Goal: Information Seeking & Learning: Learn about a topic

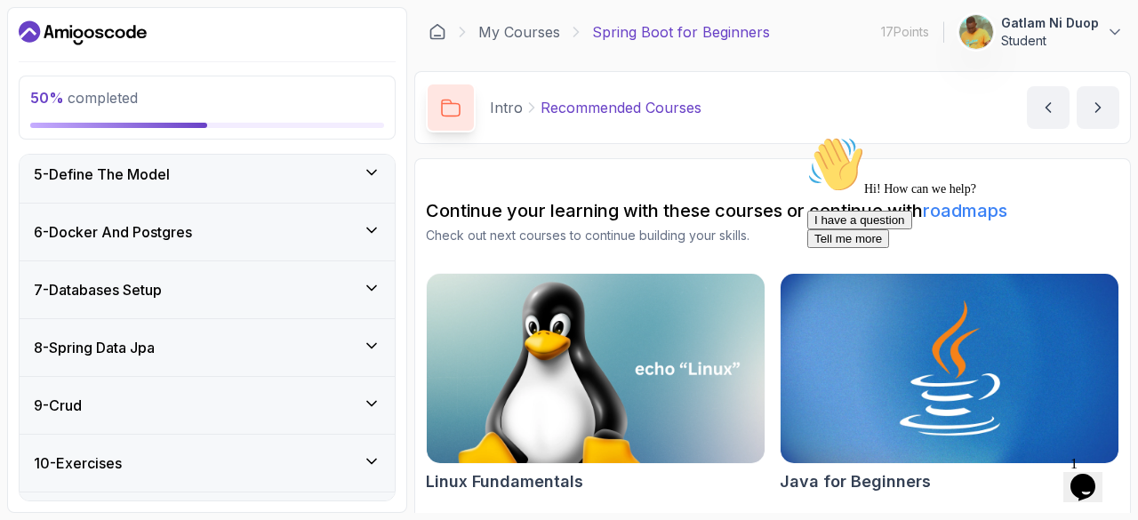
scroll to position [389, 0]
click at [180, 221] on h3 "6 - Docker And Postgres" at bounding box center [113, 231] width 158 height 21
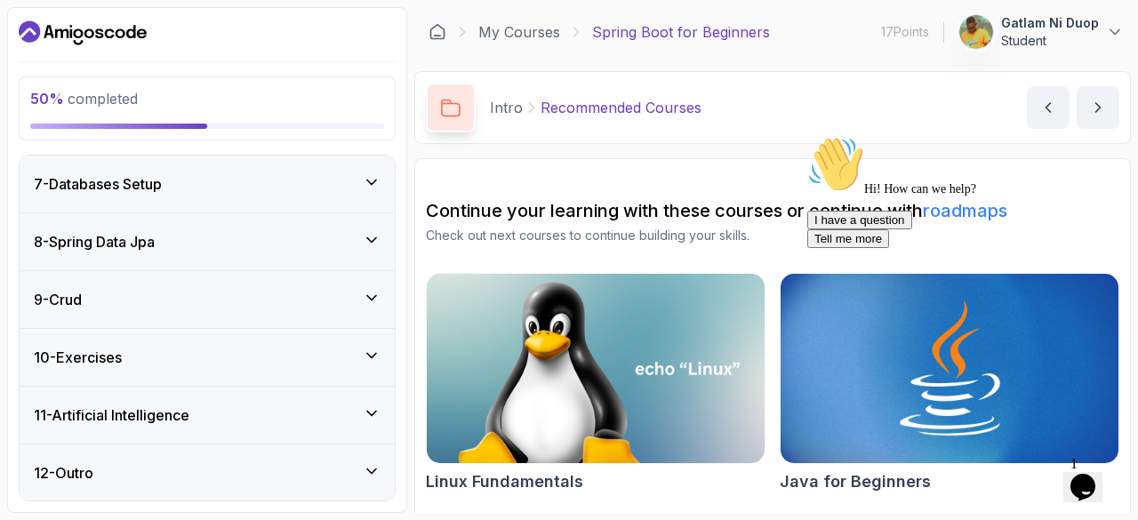
scroll to position [240, 0]
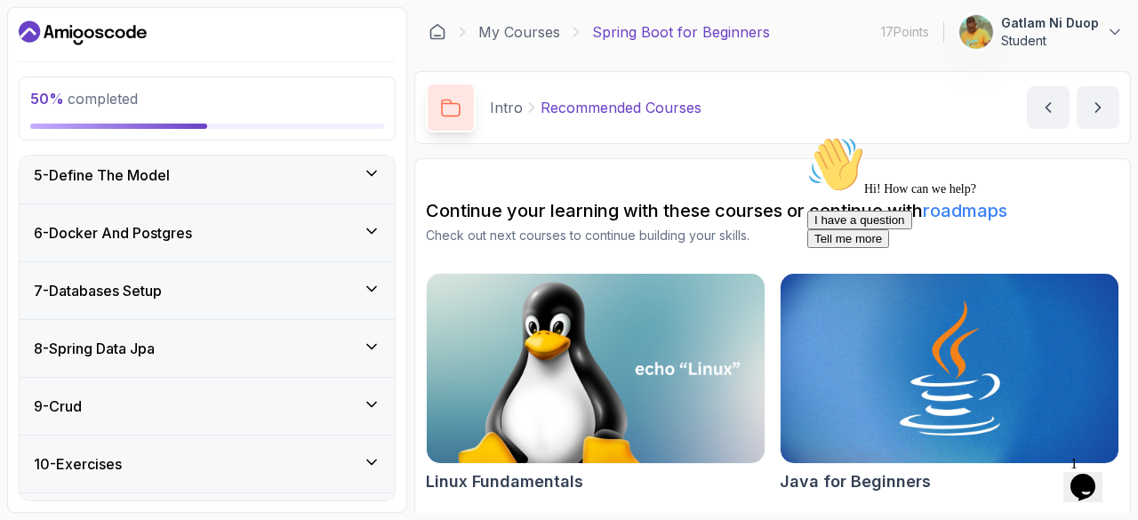
click at [180, 236] on h3 "6 - Docker And Postgres" at bounding box center [113, 232] width 158 height 21
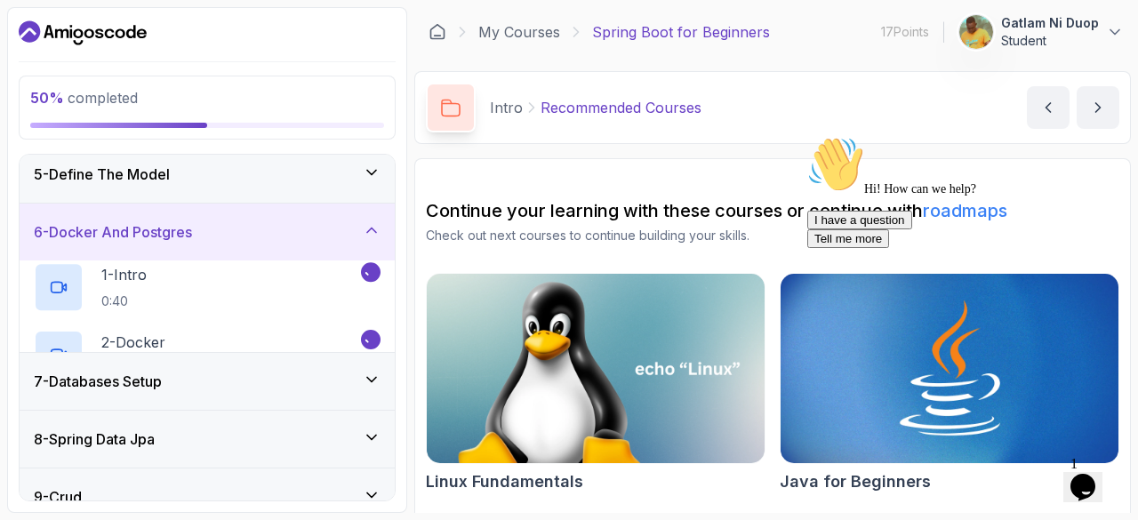
click at [180, 236] on h3 "6 - Docker And Postgres" at bounding box center [113, 231] width 158 height 21
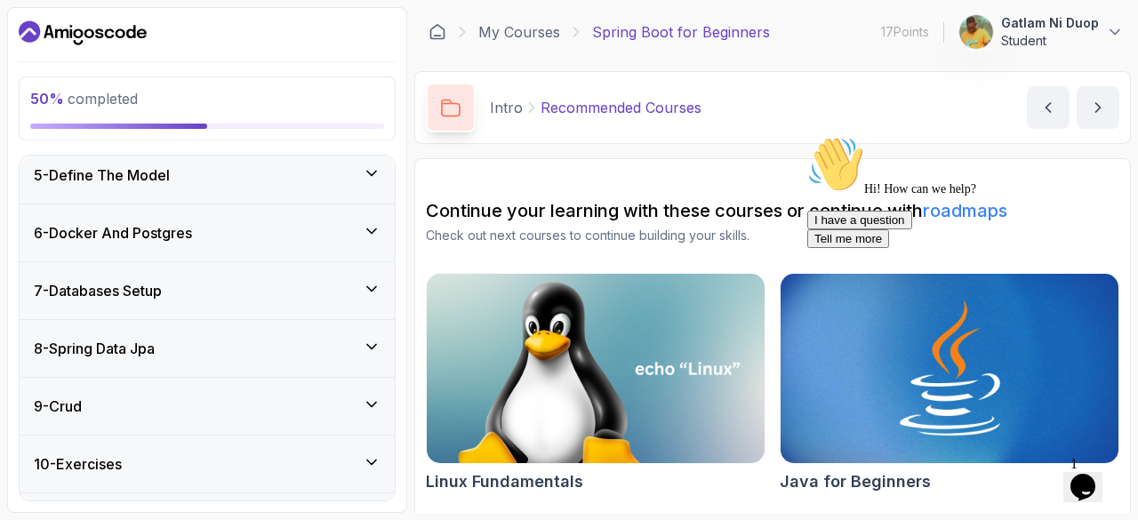
click at [180, 236] on h3 "6 - Docker And Postgres" at bounding box center [113, 232] width 158 height 21
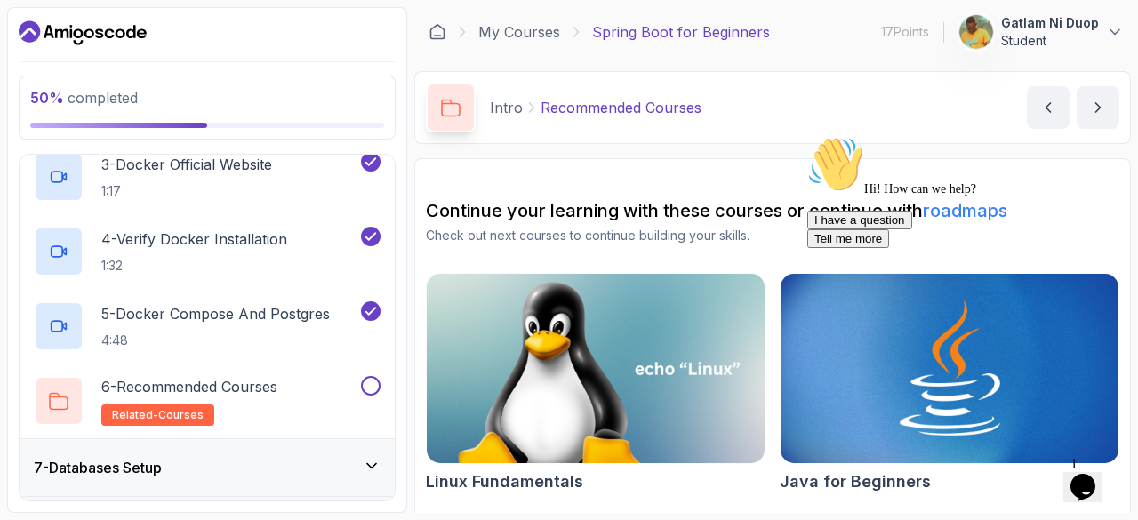
scroll to position [517, 0]
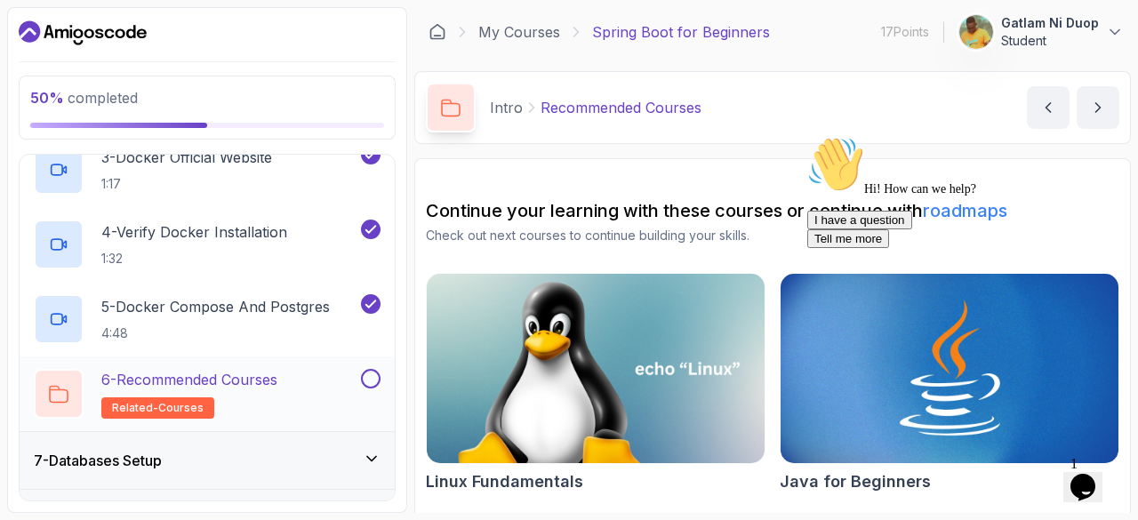
click at [179, 401] on span "related-courses" at bounding box center [158, 408] width 92 height 14
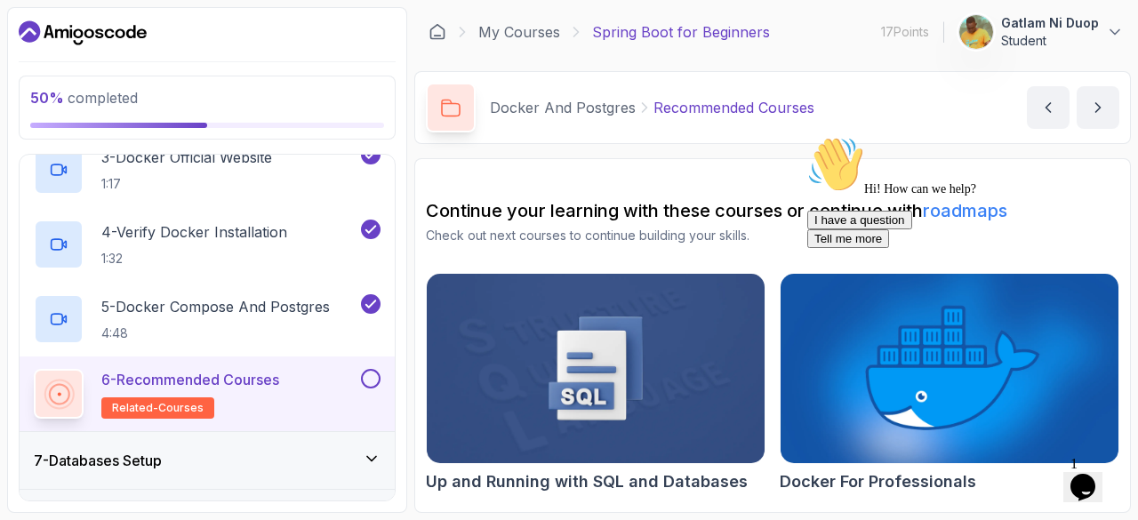
click at [179, 401] on span "related-courses" at bounding box center [158, 408] width 92 height 14
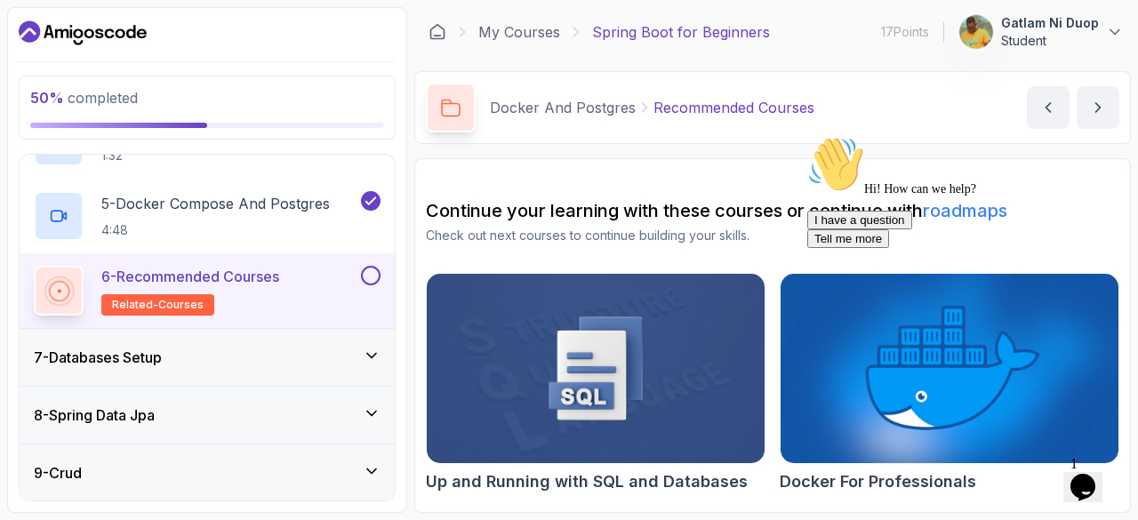
scroll to position [622, 0]
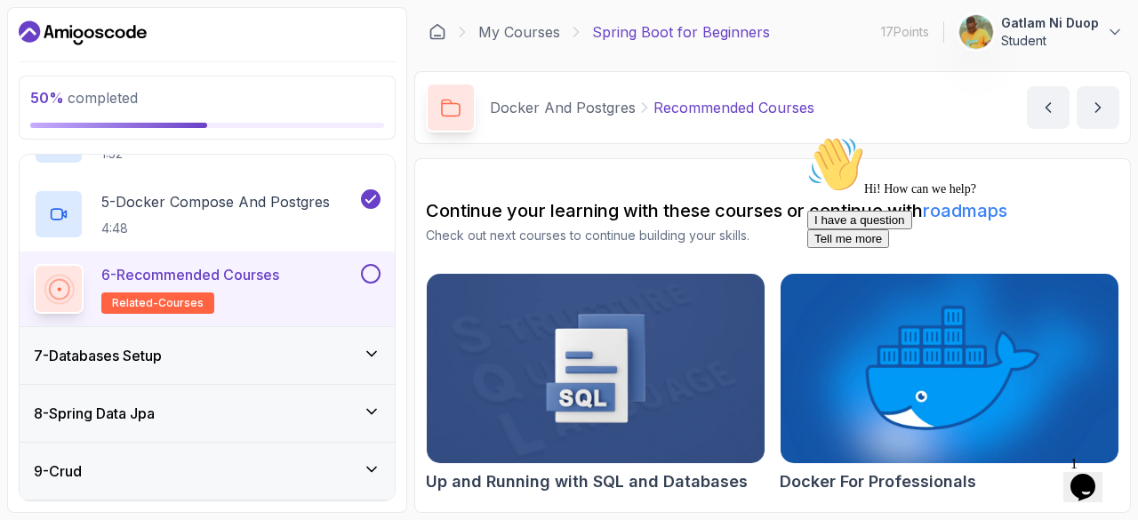
click at [531, 390] on img at bounding box center [596, 368] width 355 height 199
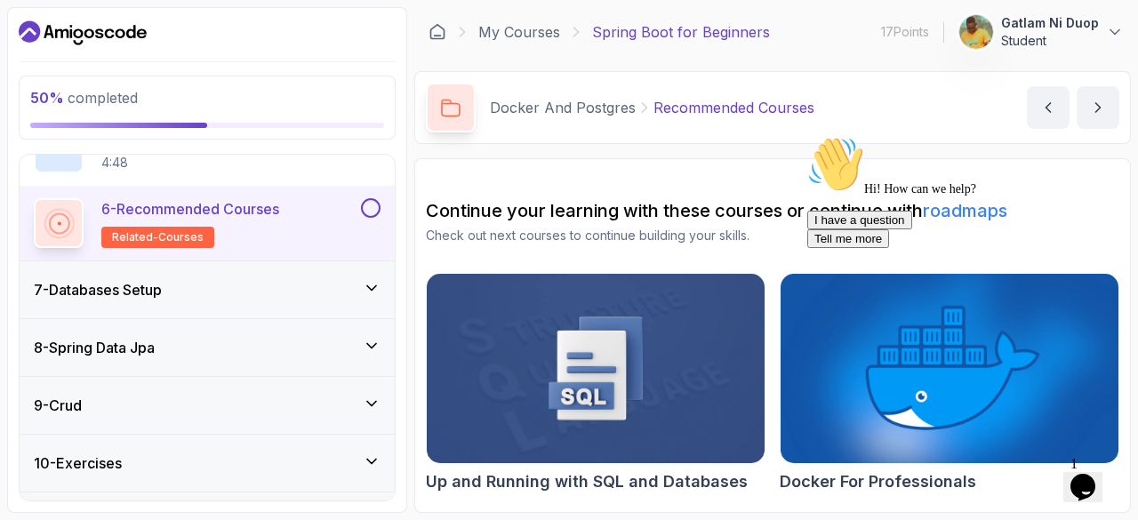
scroll to position [695, 0]
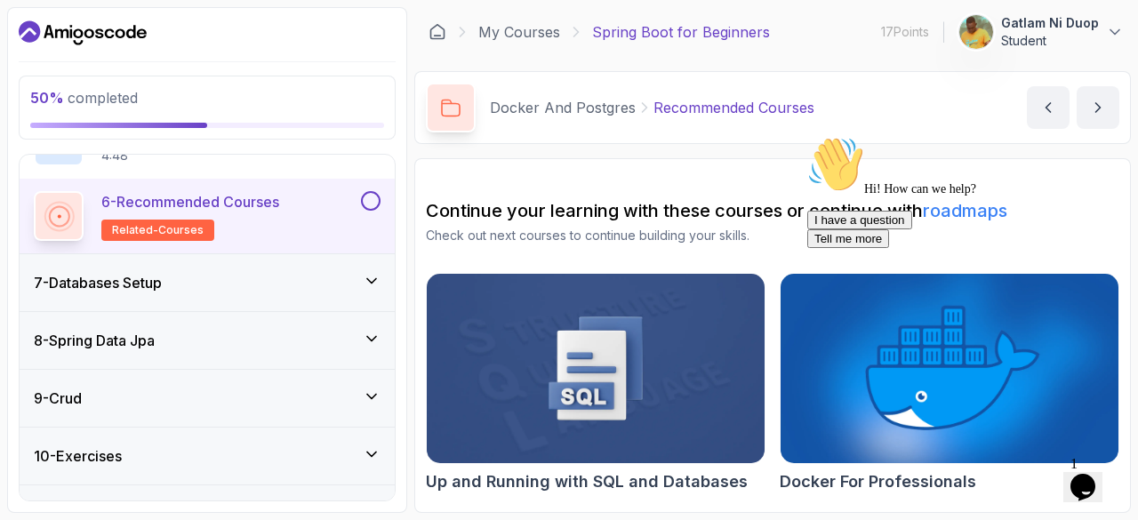
click at [156, 285] on h3 "7 - Databases Setup" at bounding box center [98, 282] width 128 height 21
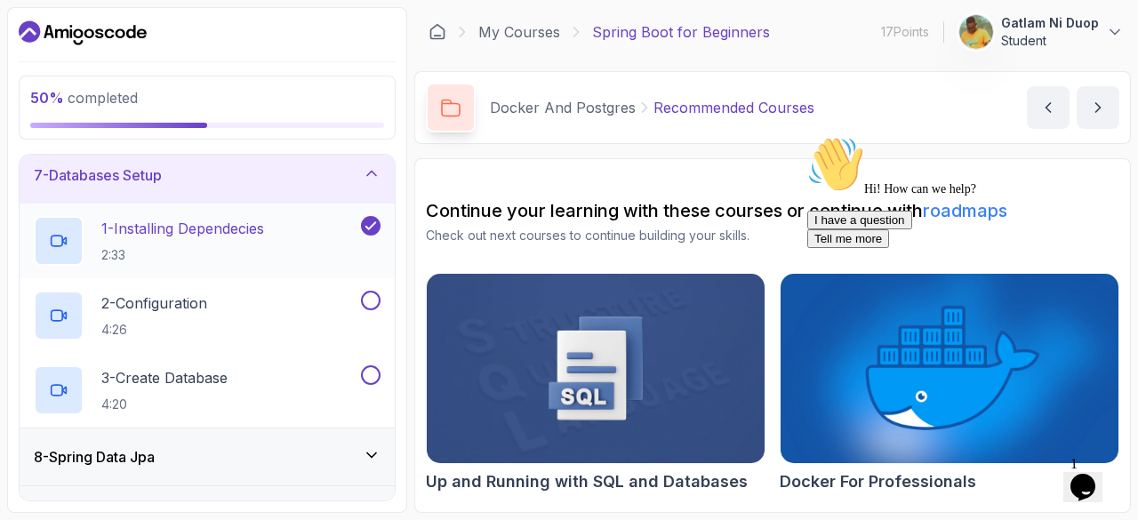
scroll to position [356, 0]
click at [27, 224] on div "1 - Installing Dependecies 2:33" at bounding box center [207, 240] width 375 height 75
click at [63, 231] on icon at bounding box center [59, 240] width 18 height 18
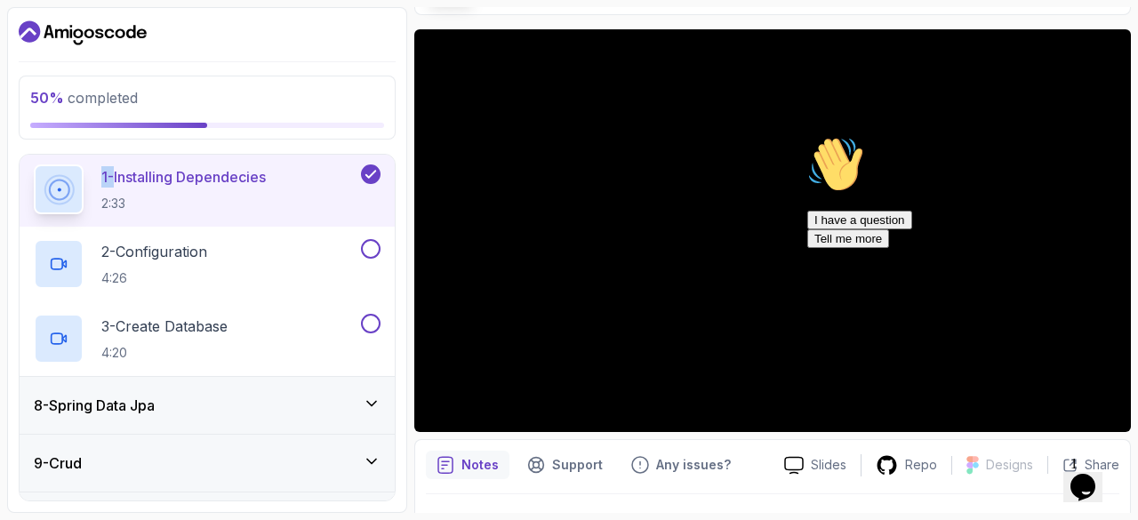
scroll to position [130, 0]
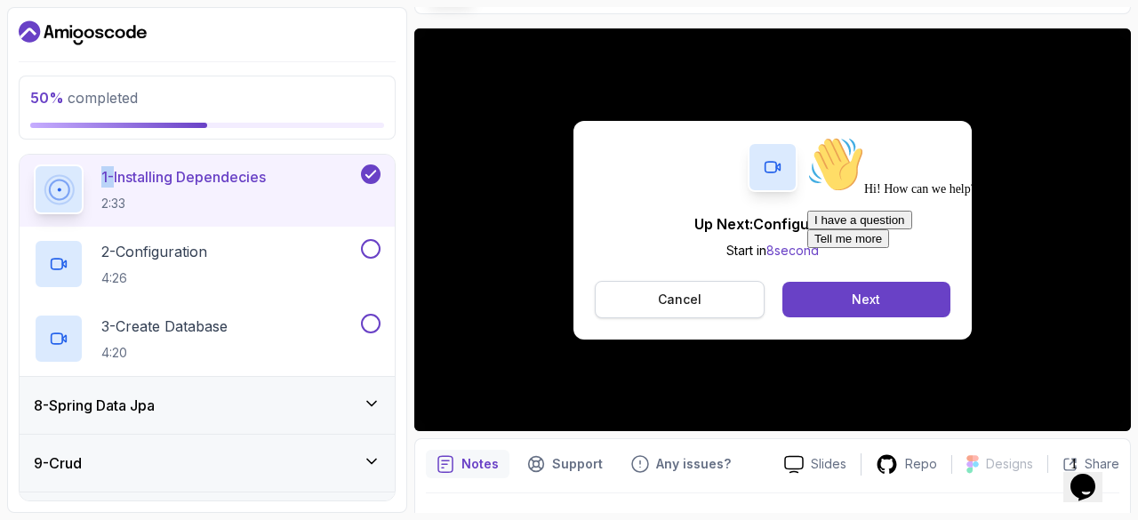
click at [739, 297] on button "Cancel" at bounding box center [680, 299] width 170 height 37
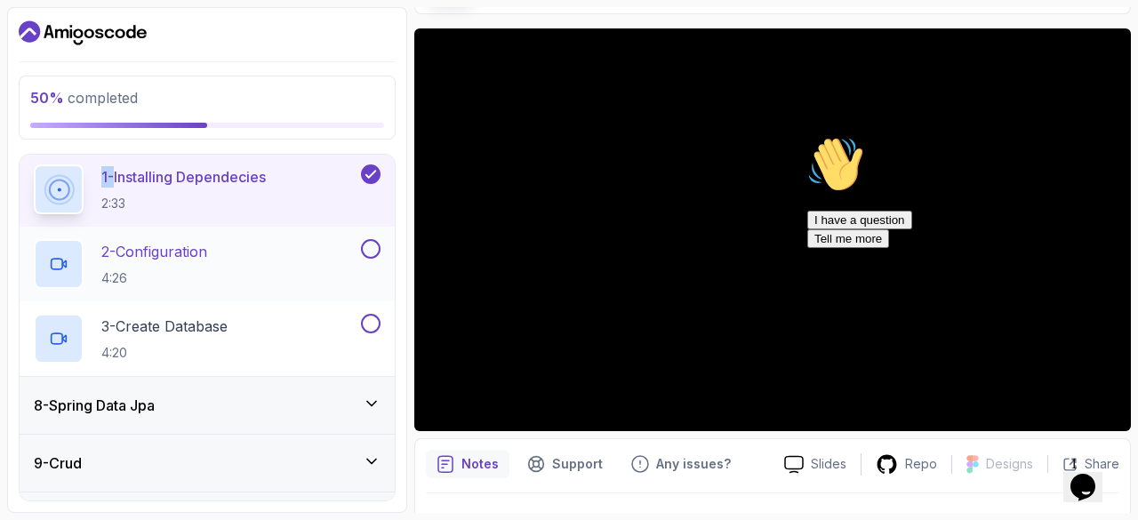
click at [232, 243] on div "2 - Configuration 4:26" at bounding box center [196, 264] width 324 height 50
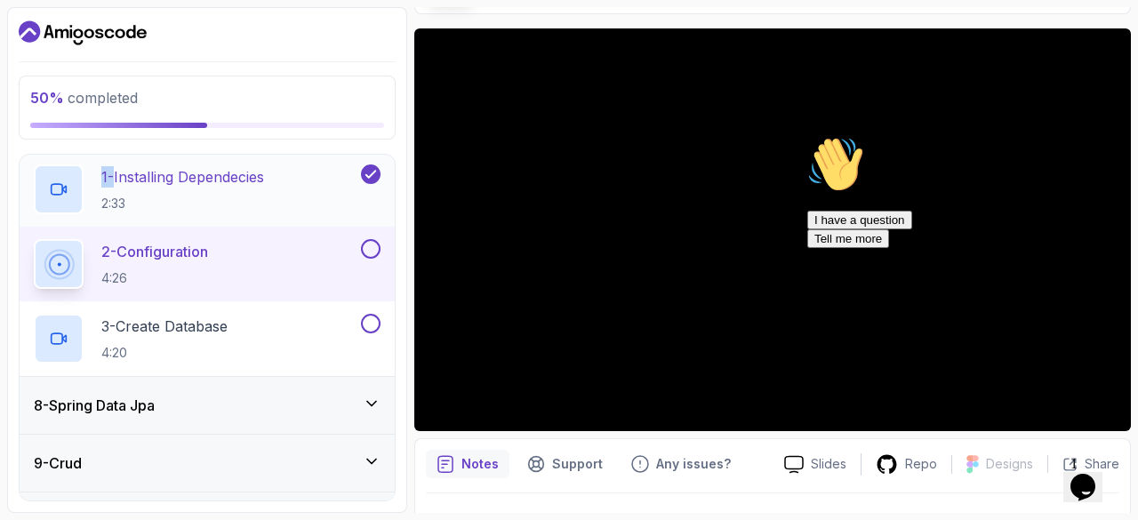
click at [78, 252] on div at bounding box center [59, 265] width 42 height 42
click at [62, 193] on icon at bounding box center [59, 189] width 18 height 18
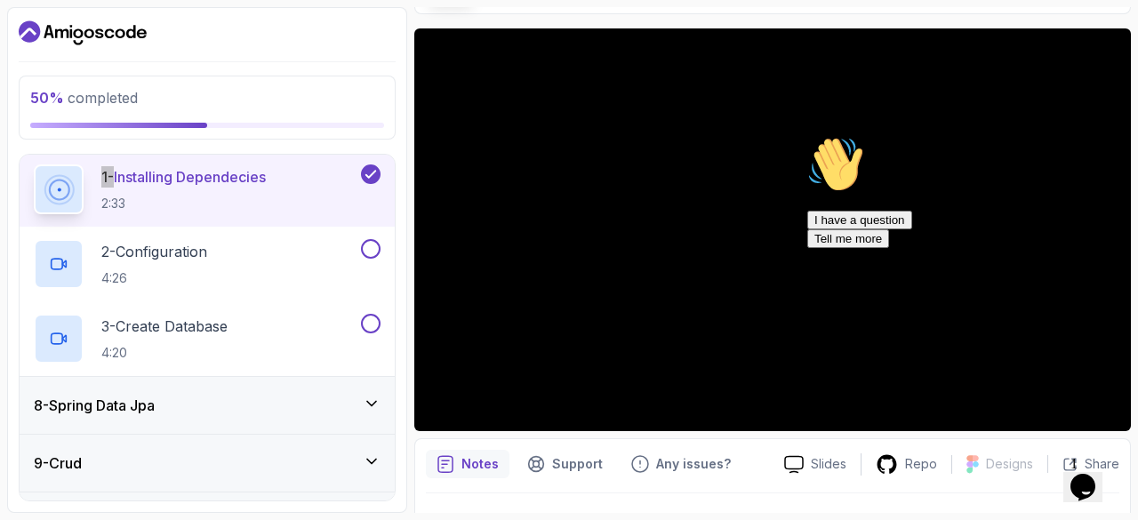
click at [861, 248] on div "I have a question Tell me more" at bounding box center [967, 229] width 320 height 37
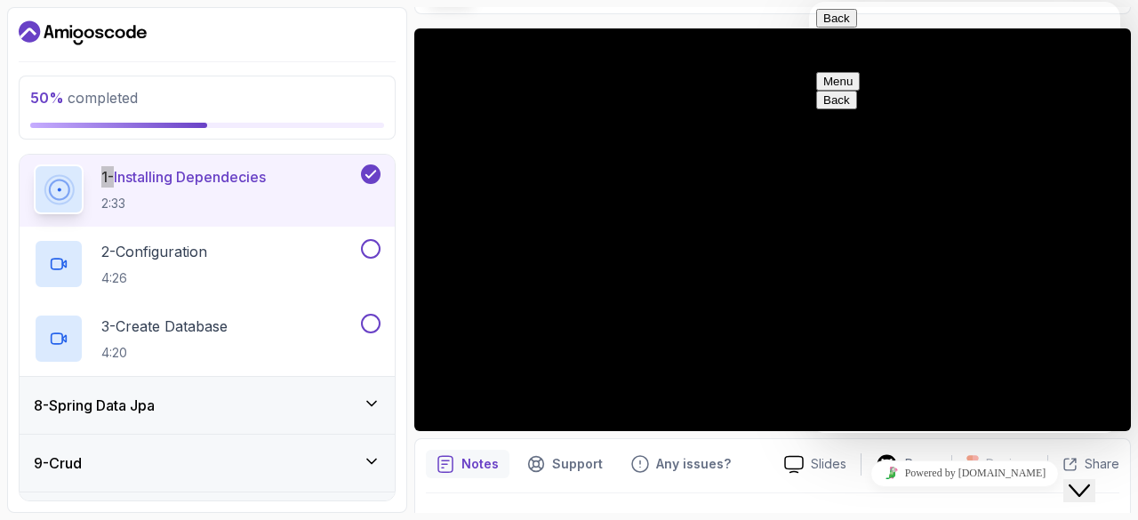
click at [831, 28] on button "Back" at bounding box center [836, 18] width 41 height 19
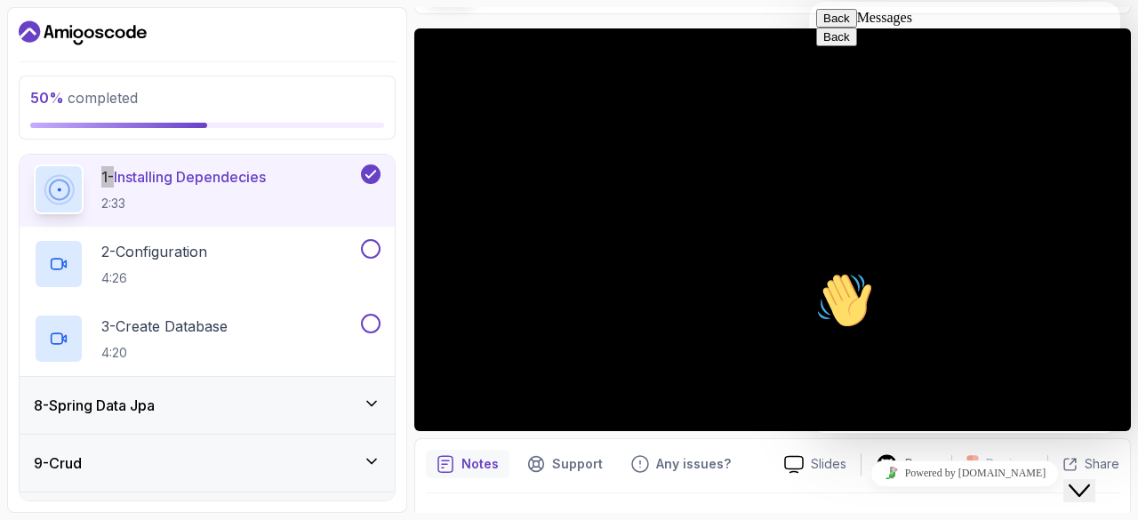
click at [850, 25] on span "Back" at bounding box center [850, 18] width 0 height 13
click at [1087, 480] on icon "Close Chat This icon closes the chat window." at bounding box center [1079, 490] width 21 height 21
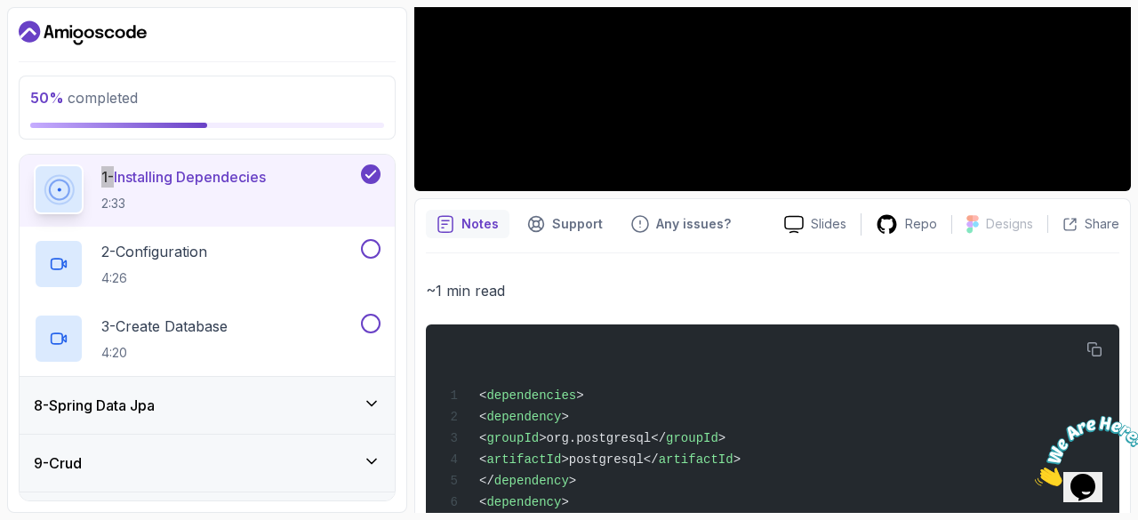
scroll to position [510, 0]
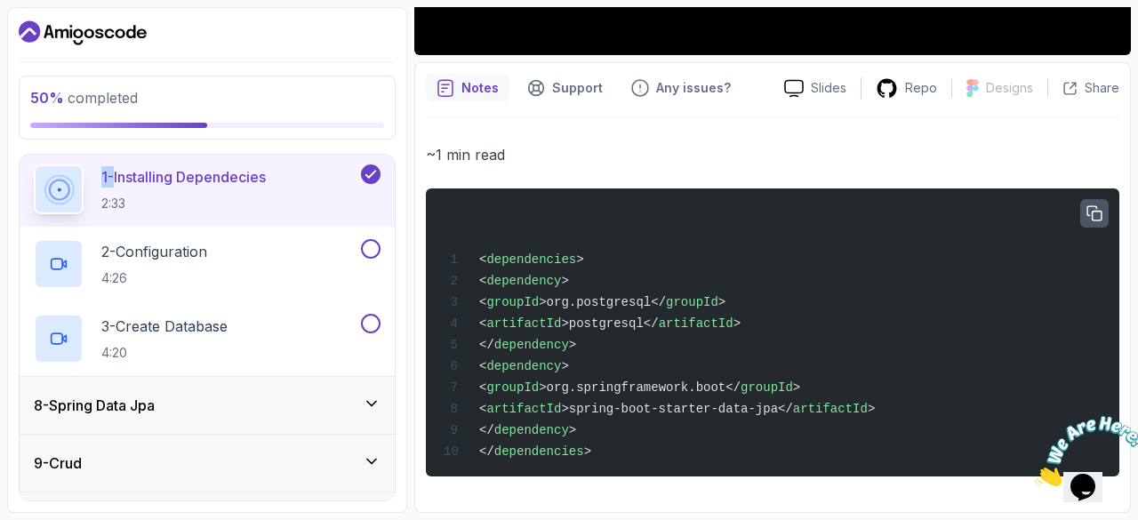
click at [1092, 206] on icon "button" at bounding box center [1094, 214] width 16 height 16
click at [1086, 206] on icon "button" at bounding box center [1094, 214] width 16 height 16
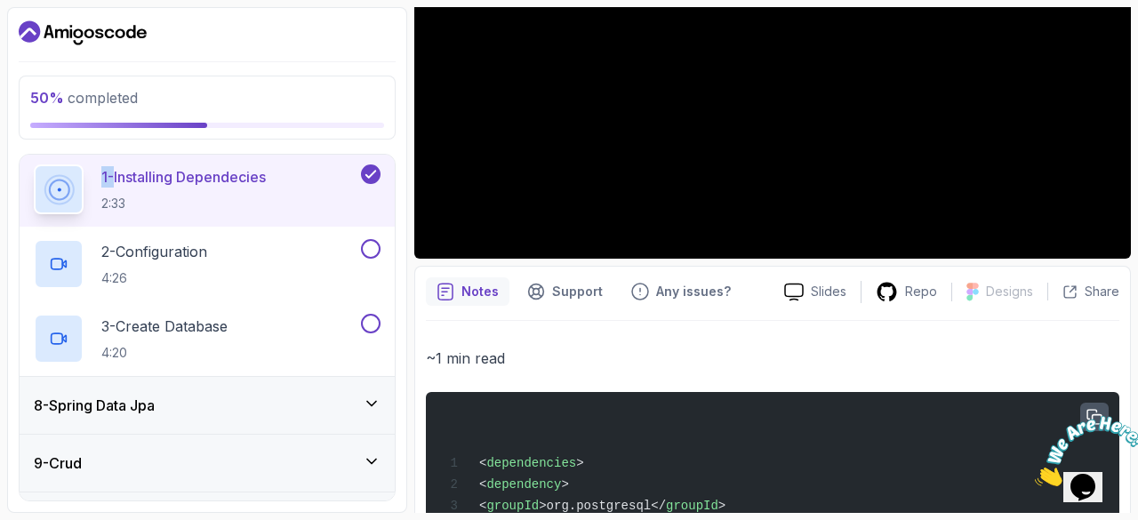
scroll to position [187, 0]
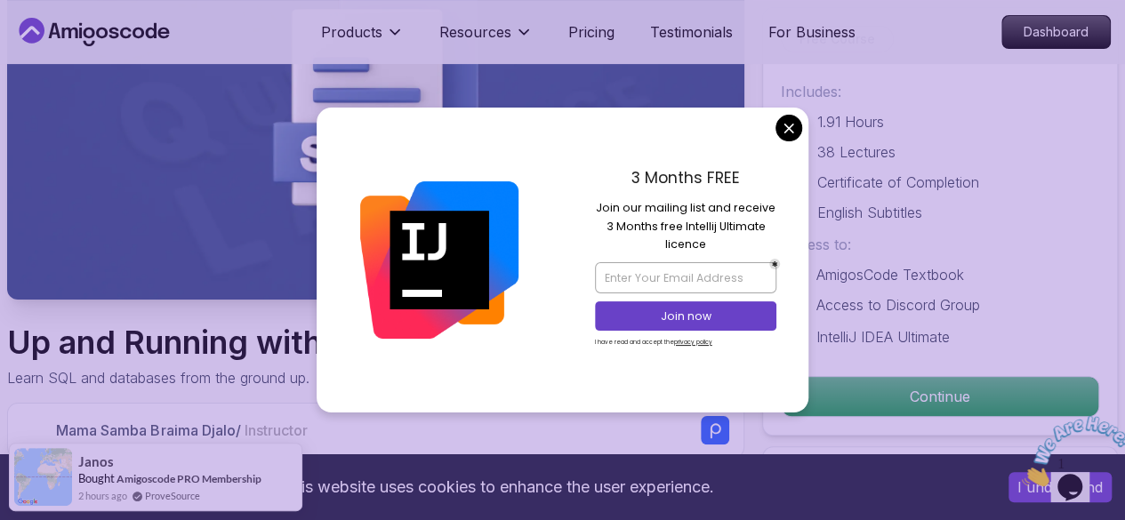
scroll to position [222, 0]
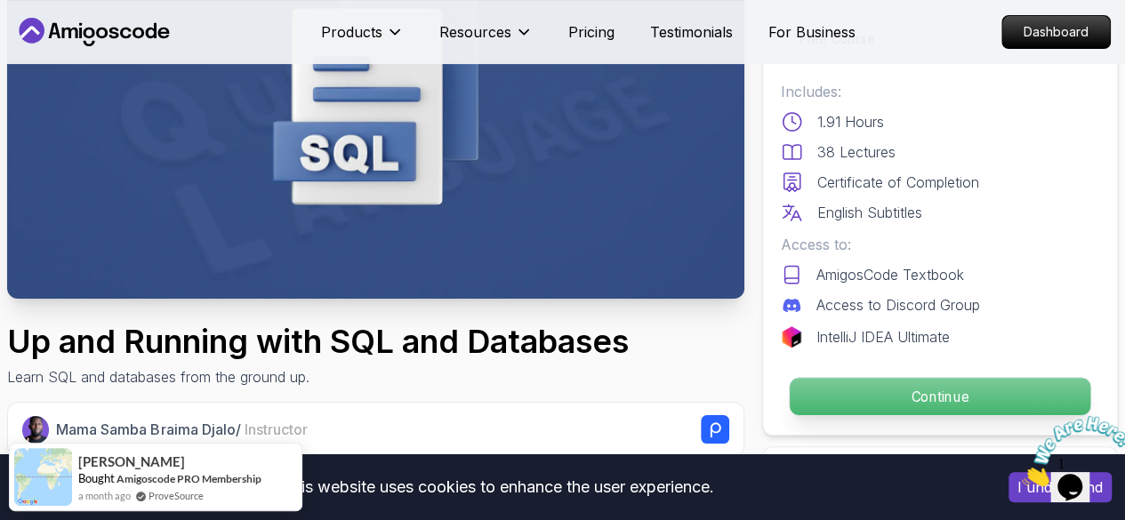
click at [888, 392] on p "Continue" at bounding box center [939, 396] width 301 height 37
